Goal: Information Seeking & Learning: Check status

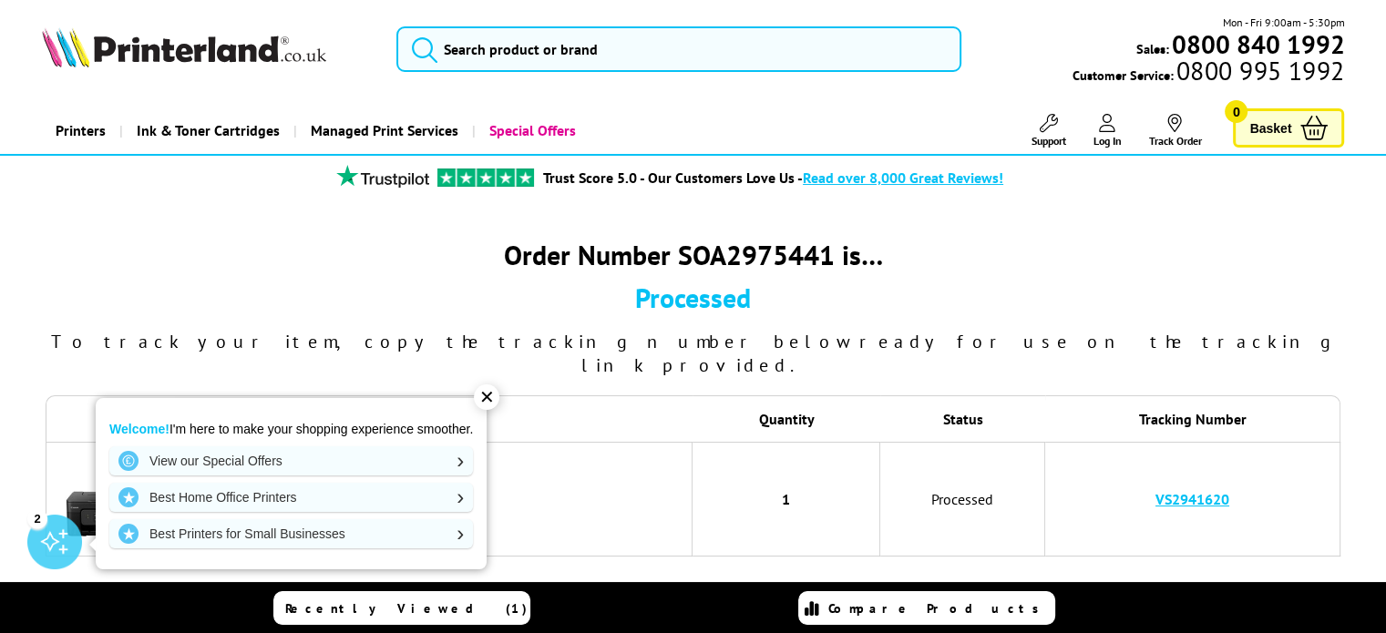
drag, startPoint x: 932, startPoint y: 561, endPoint x: 958, endPoint y: 560, distance: 26.4
click at [1109, 627] on div "Recently Viewed (1) Compare Products" at bounding box center [693, 608] width 1093 height 52
click at [492, 399] on div "✕" at bounding box center [487, 397] width 26 height 26
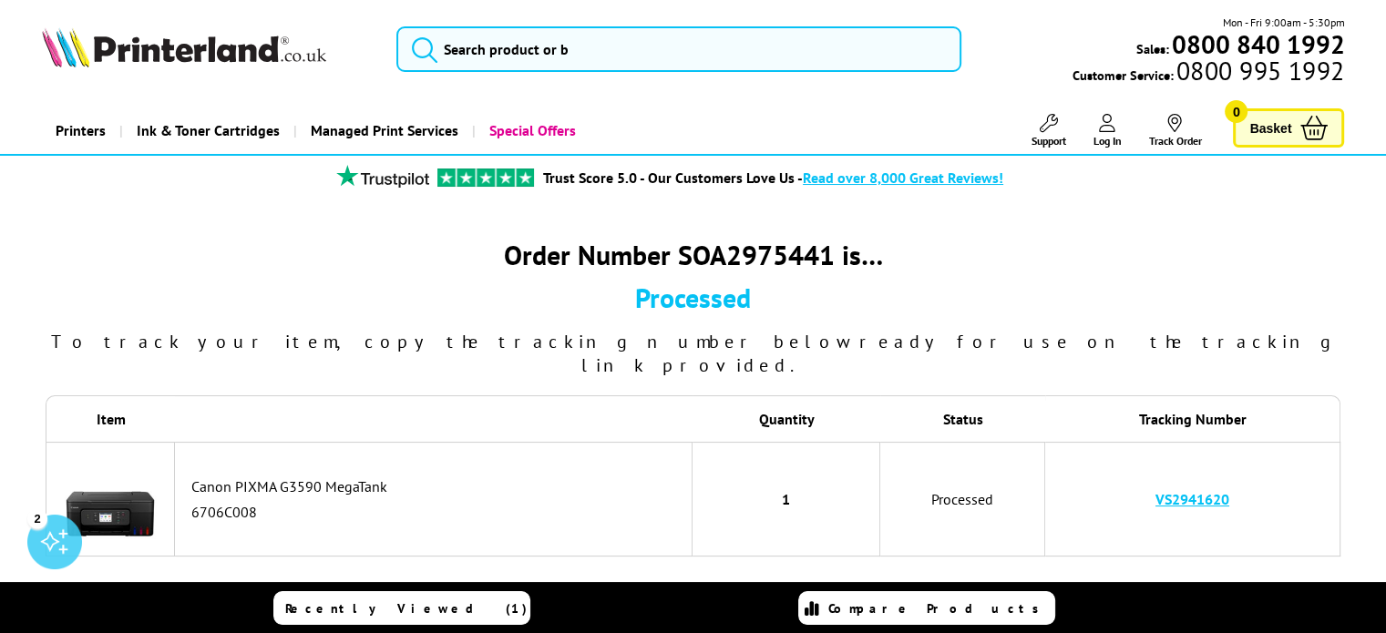
click at [1194, 490] on link "VS2941620" at bounding box center [1192, 499] width 74 height 18
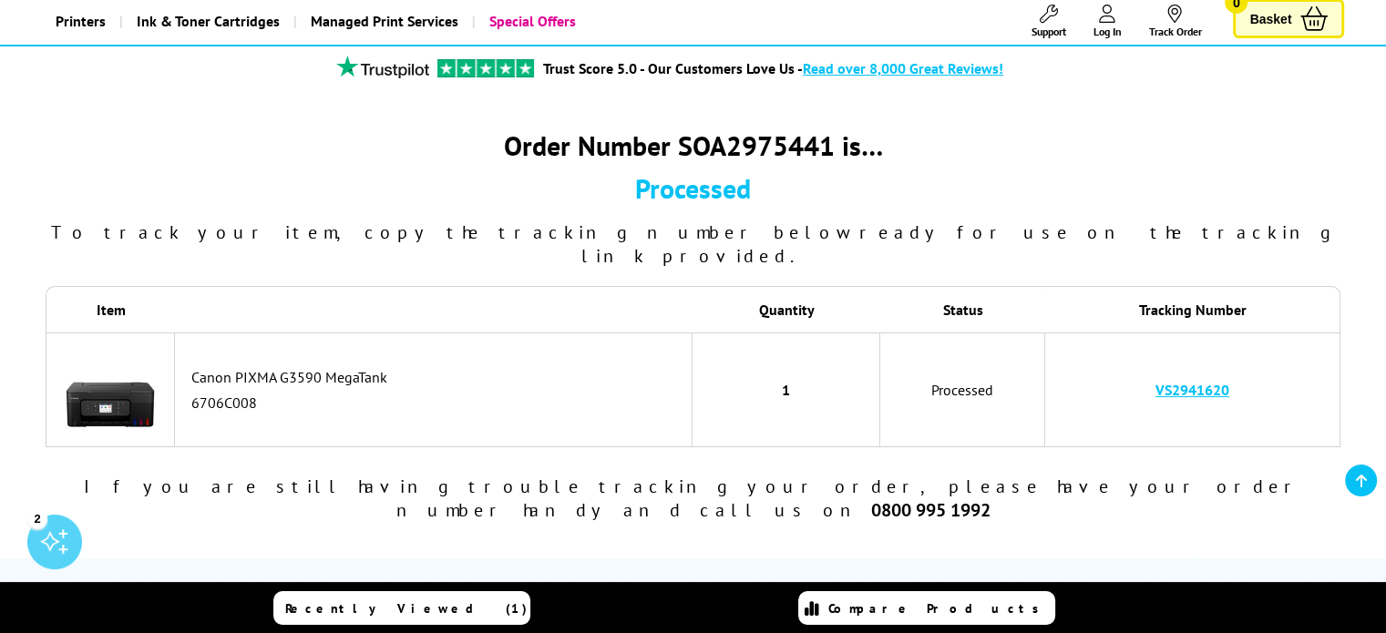
scroll to position [146, 0]
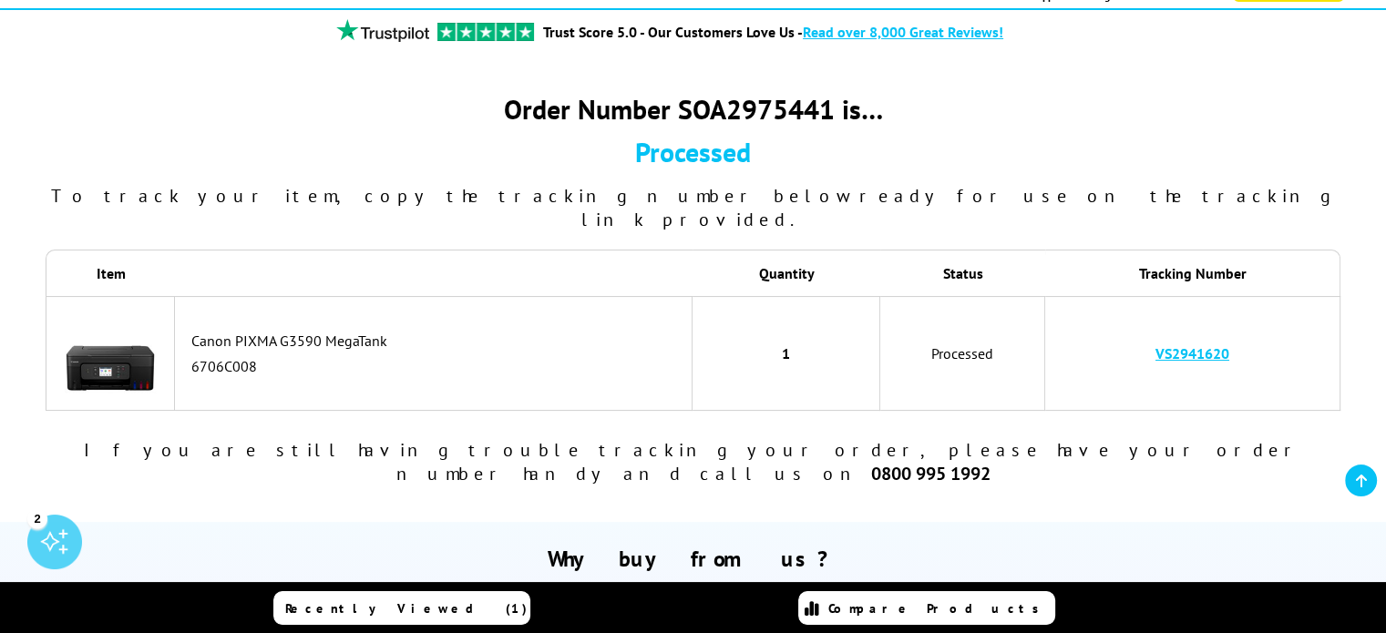
drag, startPoint x: 1149, startPoint y: 325, endPoint x: 1236, endPoint y: 330, distance: 87.6
click at [1236, 330] on td "VS2941620" at bounding box center [1192, 353] width 295 height 115
copy link "VS2941620"
click at [1155, 344] on link "VS2941620" at bounding box center [1192, 353] width 74 height 18
